Goal: Transaction & Acquisition: Purchase product/service

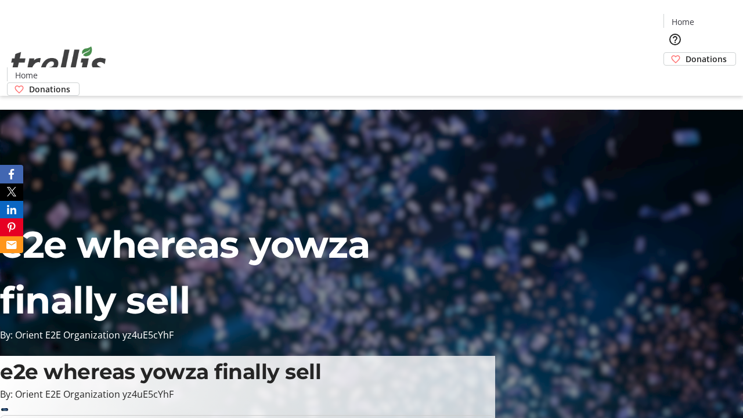
click at [710, 17] on span "Sign Up" at bounding box center [715, 16] width 34 height 14
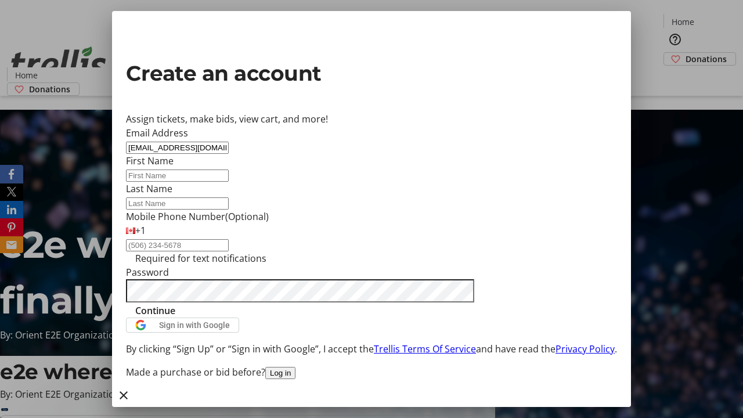
type input "[EMAIL_ADDRESS][DOMAIN_NAME]"
type input "Keely"
type input "[PERSON_NAME]"
click at [175, 317] on span "Continue" at bounding box center [155, 311] width 40 height 14
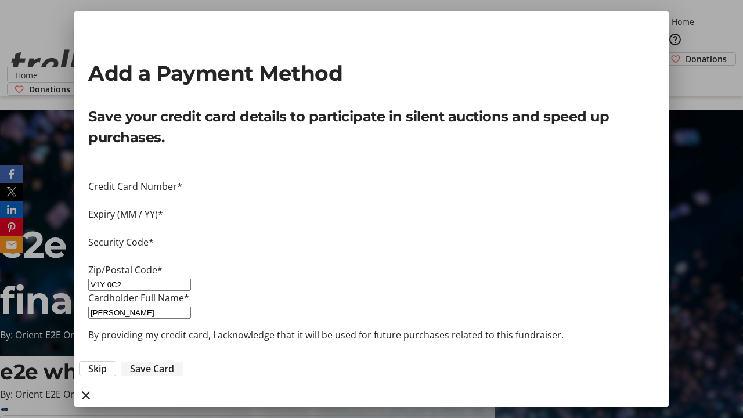
type input "V1Y 0C2"
click at [174, 362] on span "Save Card" at bounding box center [152, 369] width 44 height 14
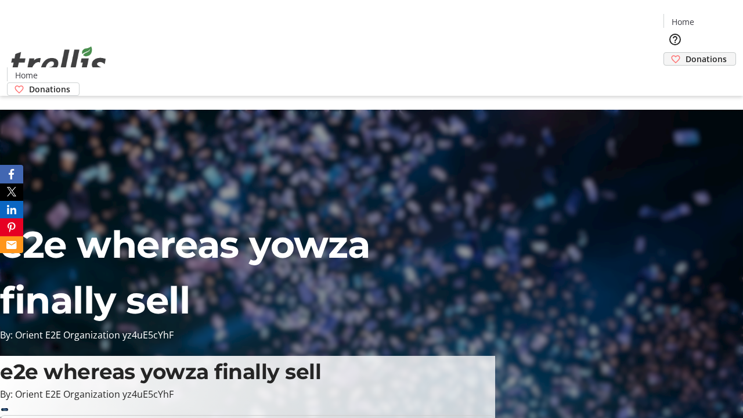
click at [685, 53] on span "Donations" at bounding box center [705, 59] width 41 height 12
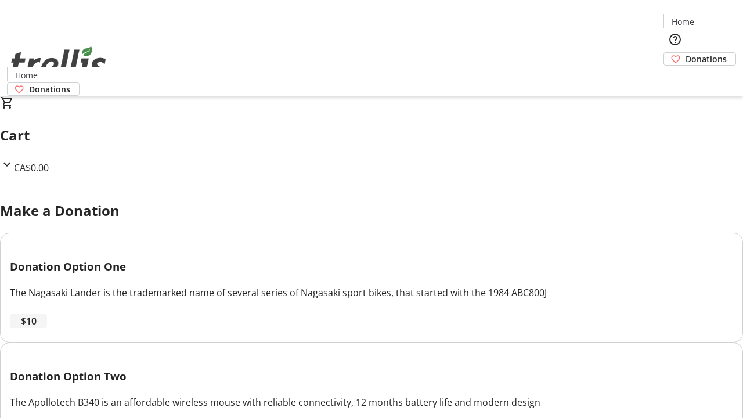
click at [37, 328] on span "$10" at bounding box center [29, 321] width 16 height 14
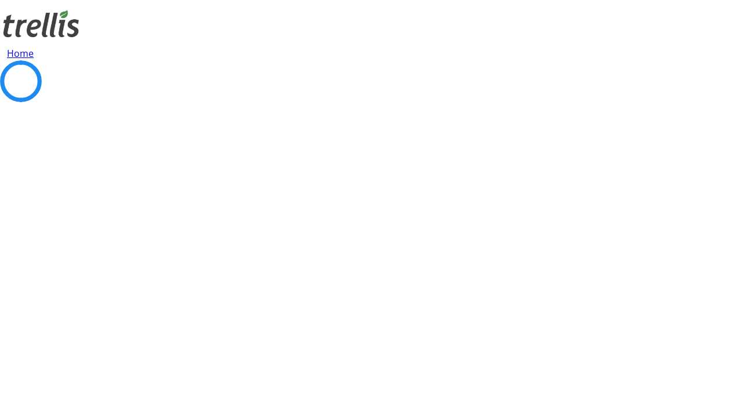
select select "CA"
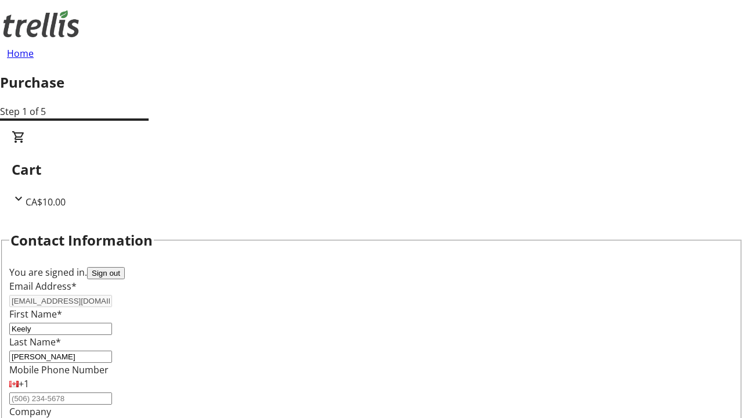
type input "[STREET_ADDRESS][PERSON_NAME]"
type input "Kelowna"
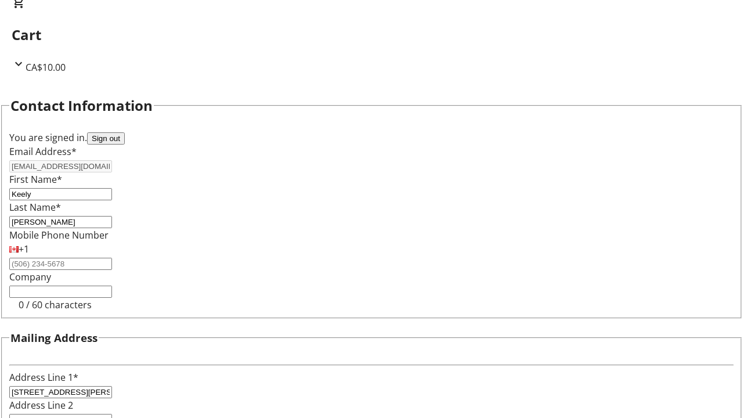
select select "BC"
type input "Kelowna"
type input "V1Y 0C2"
